Goal: Task Accomplishment & Management: Manage account settings

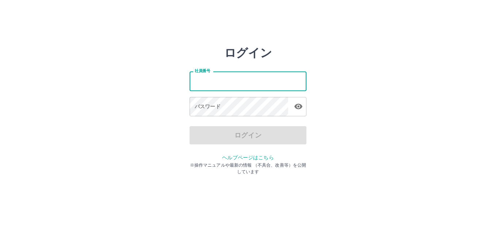
type input "*******"
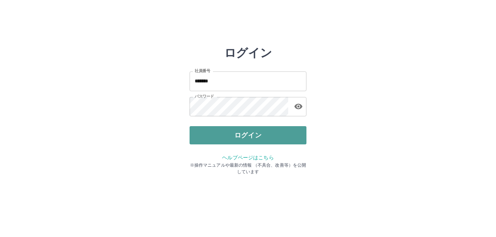
click at [219, 127] on button "ログイン" at bounding box center [248, 135] width 117 height 18
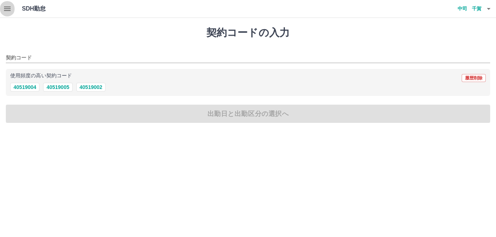
click at [7, 8] on icon "button" at bounding box center [7, 8] width 9 height 9
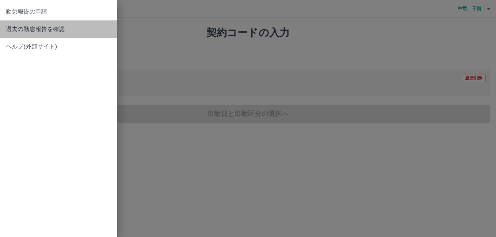
click at [21, 28] on span "過去の勤怠報告を確認" at bounding box center [58, 29] width 105 height 9
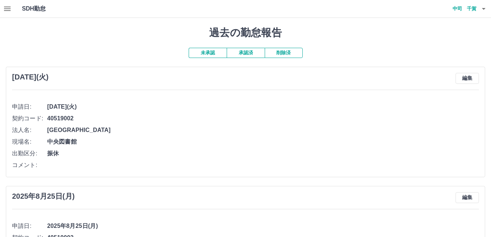
click at [475, 10] on h4 "中司　千賀" at bounding box center [454, 9] width 44 height 18
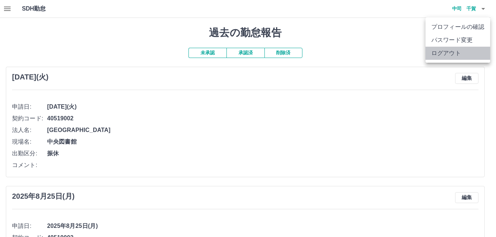
click at [455, 49] on li "ログアウト" at bounding box center [458, 53] width 65 height 13
